Goal: Navigation & Orientation: Find specific page/section

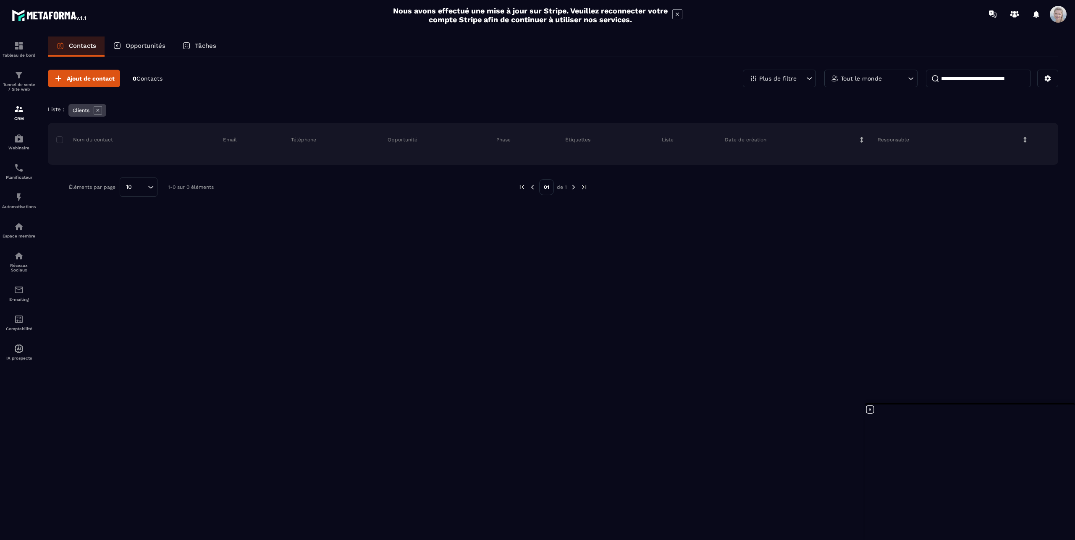
click at [150, 186] on icon "Search for option" at bounding box center [151, 187] width 8 height 8
click at [132, 167] on p "100" at bounding box center [138, 169] width 20 height 8
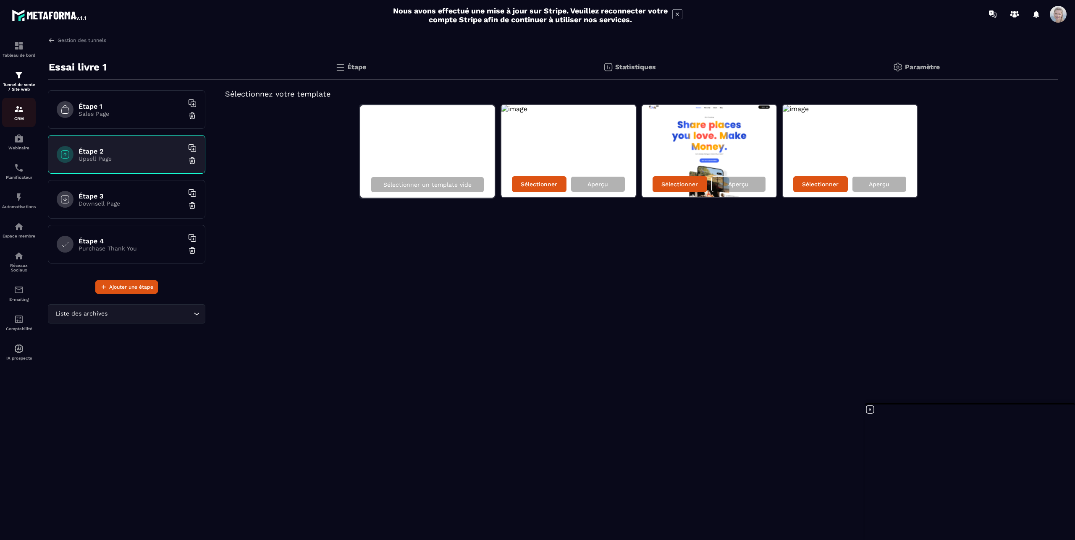
click at [19, 111] on img at bounding box center [19, 109] width 10 height 10
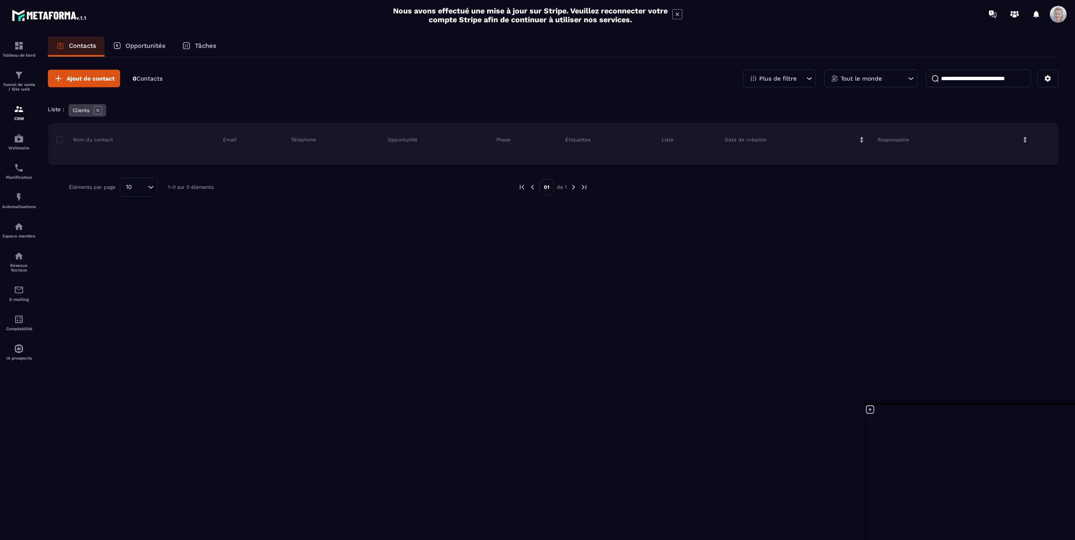
click at [73, 44] on p "Contacts" at bounding box center [82, 46] width 27 height 8
click at [139, 44] on p "Opportunités" at bounding box center [146, 46] width 40 height 8
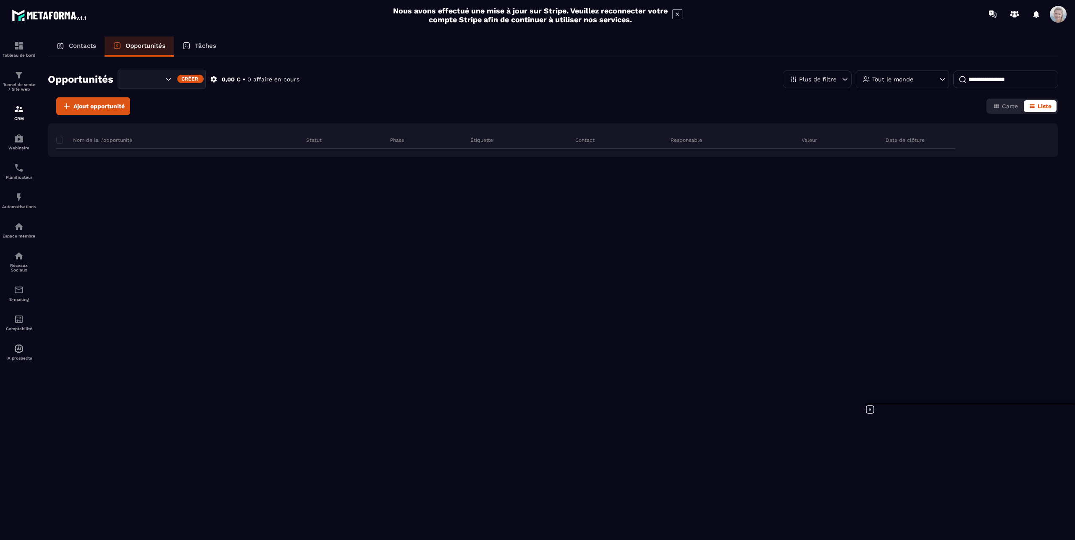
click at [202, 44] on p "Tâches" at bounding box center [205, 46] width 21 height 8
